Goal: Task Accomplishment & Management: Complete application form

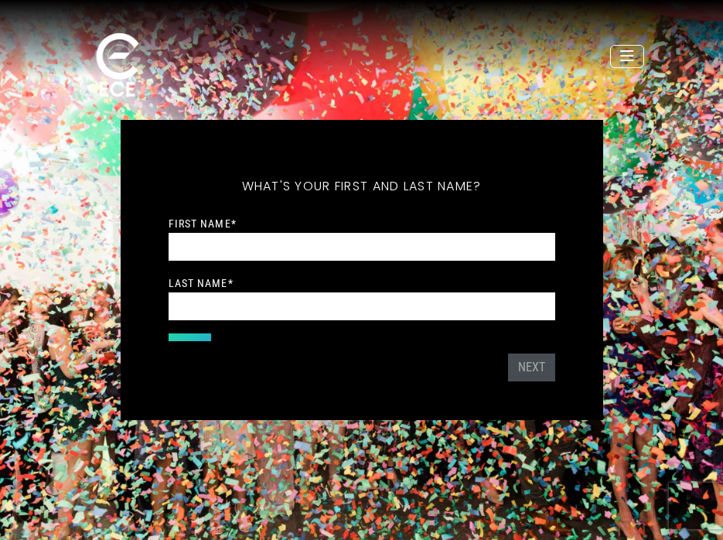
click at [300, 256] on input "First Name *" at bounding box center [362, 247] width 387 height 29
click at [370, 244] on input "First Name *" at bounding box center [362, 247] width 387 height 29
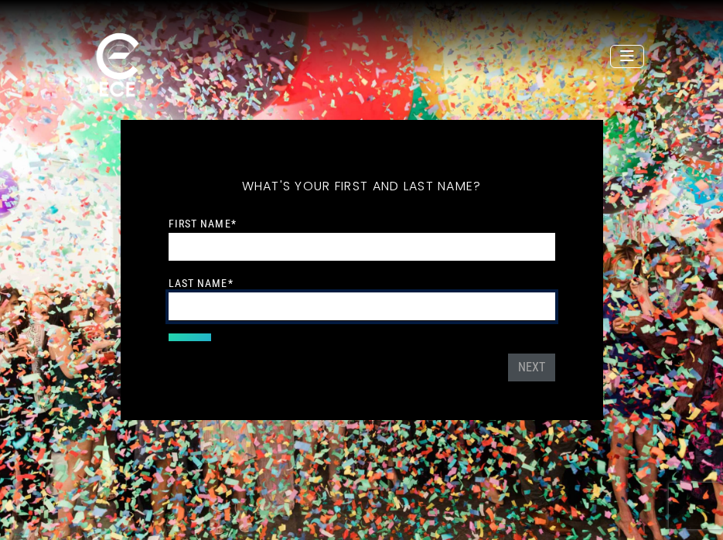
click at [362, 299] on input "Last Name *" at bounding box center [362, 306] width 387 height 29
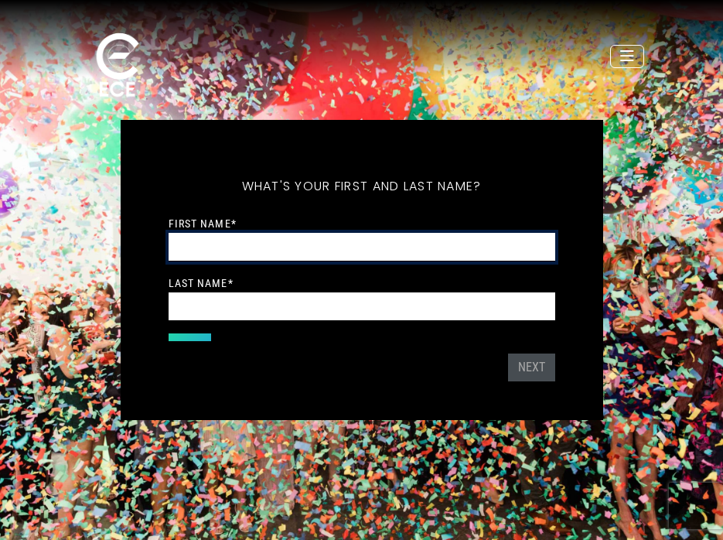
click at [333, 251] on input "First Name *" at bounding box center [362, 247] width 387 height 29
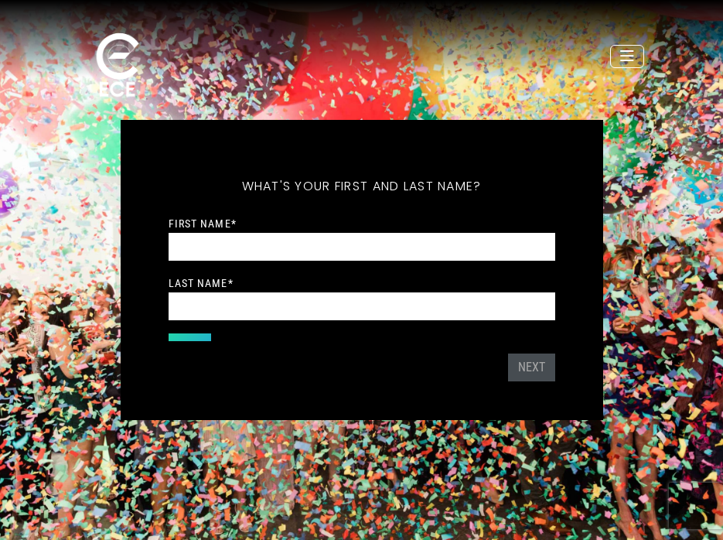
drag, startPoint x: 198, startPoint y: 335, endPoint x: 254, endPoint y: 331, distance: 56.6
click at [254, 332] on div "What's your first and last name? Thanks ! What's your email and the best number…" at bounding box center [361, 270] width 405 height 223
click at [254, 331] on form "Preferred contact method First Name * Last Name * Email Address * Phone Number …" at bounding box center [362, 273] width 387 height 119
drag, startPoint x: 254, startPoint y: 343, endPoint x: 208, endPoint y: 182, distance: 167.4
click at [208, 180] on div "What's your first and last name? Thanks ! What's your email and the best number…" at bounding box center [361, 270] width 405 height 223
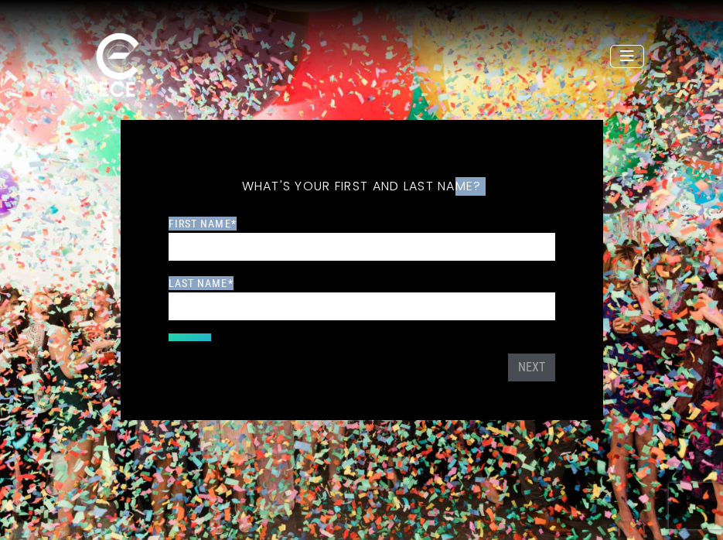
click at [208, 182] on h5 "What's your first and last name?" at bounding box center [362, 187] width 387 height 56
click at [435, 266] on div "First Name * Last Name *" at bounding box center [362, 267] width 387 height 107
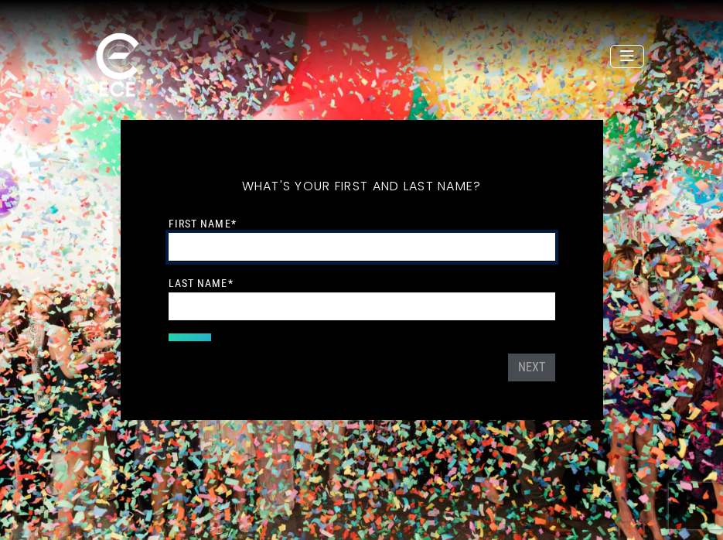
click at [446, 237] on input "First Name *" at bounding box center [362, 247] width 387 height 29
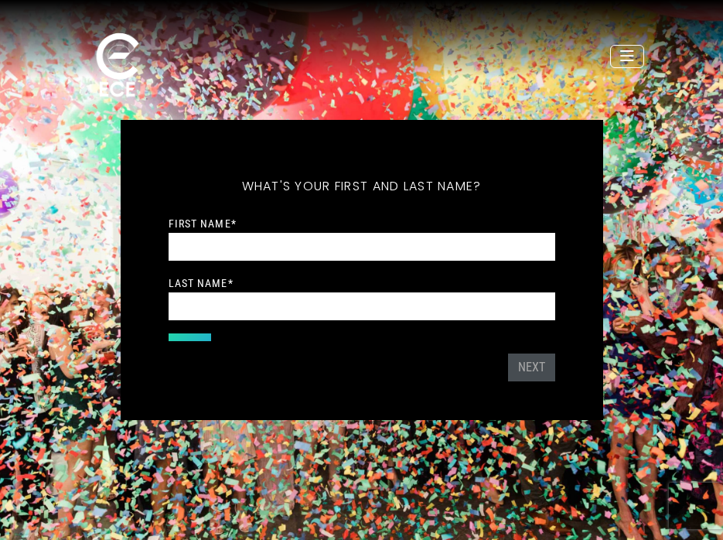
click at [136, 179] on div "What's your first and last name? Thanks ! What's your email and the best number…" at bounding box center [362, 270] width 483 height 300
click at [631, 63] on icon "Toggle navigation" at bounding box center [627, 56] width 14 height 15
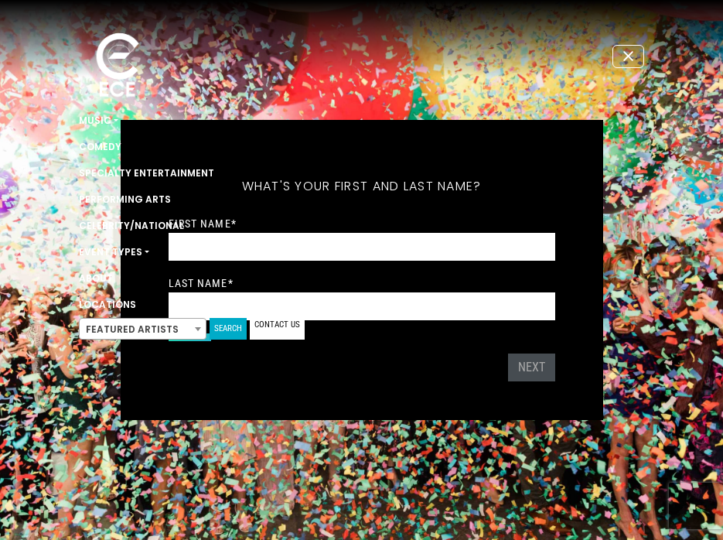
click at [229, 326] on link "Search" at bounding box center [228, 329] width 37 height 22
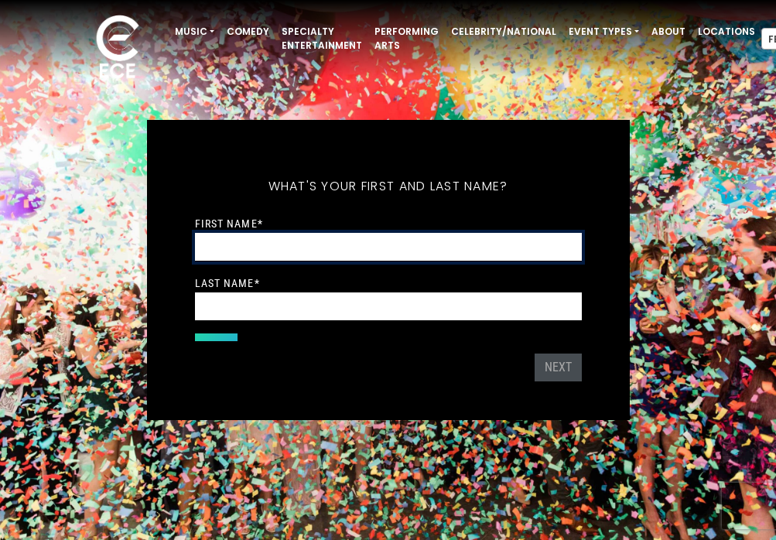
click at [268, 247] on input "First Name *" at bounding box center [388, 247] width 387 height 29
click at [311, 246] on input "First Name *" at bounding box center [388, 247] width 387 height 29
